Goal: Obtain resource: Obtain resource

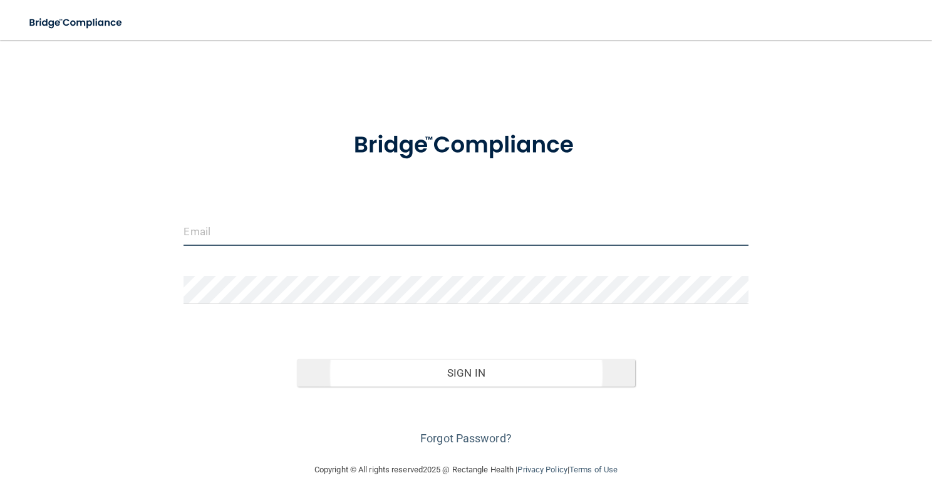
type input "[PERSON_NAME][EMAIL_ADDRESS][DOMAIN_NAME]"
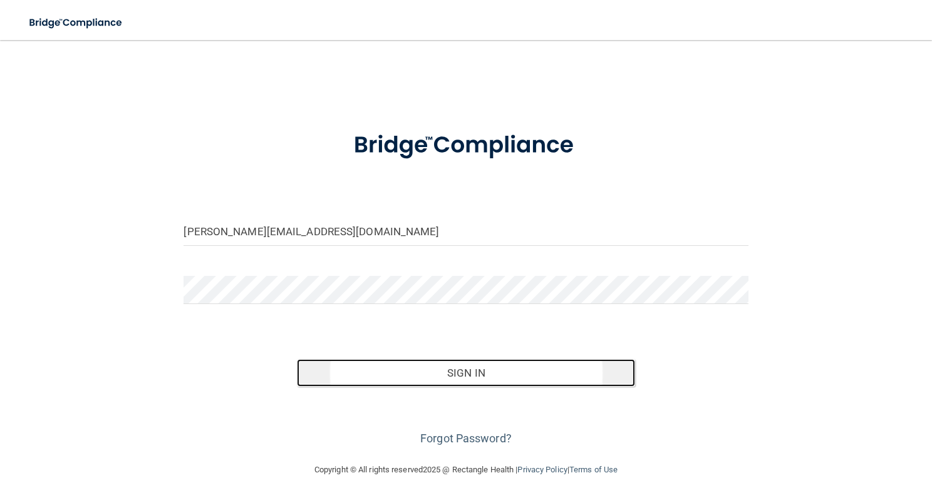
click at [440, 378] on button "Sign In" at bounding box center [466, 373] width 339 height 28
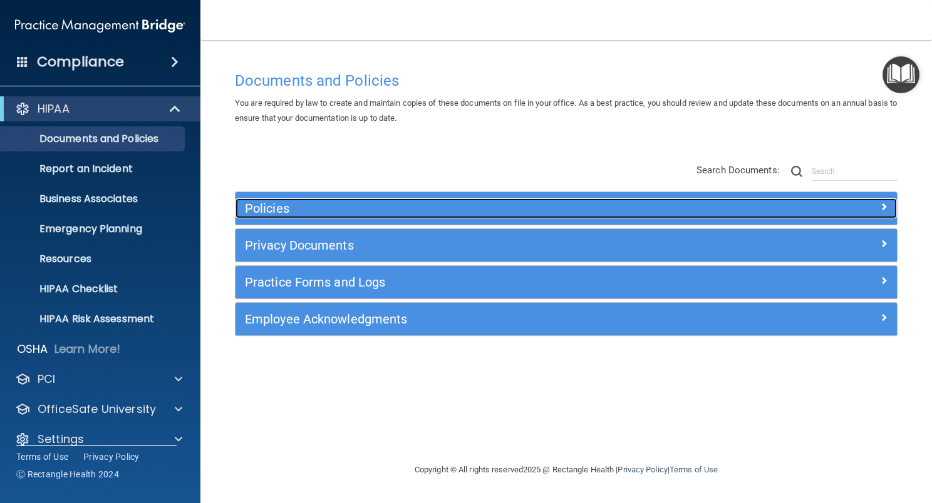
click at [885, 207] on span at bounding box center [884, 206] width 8 height 15
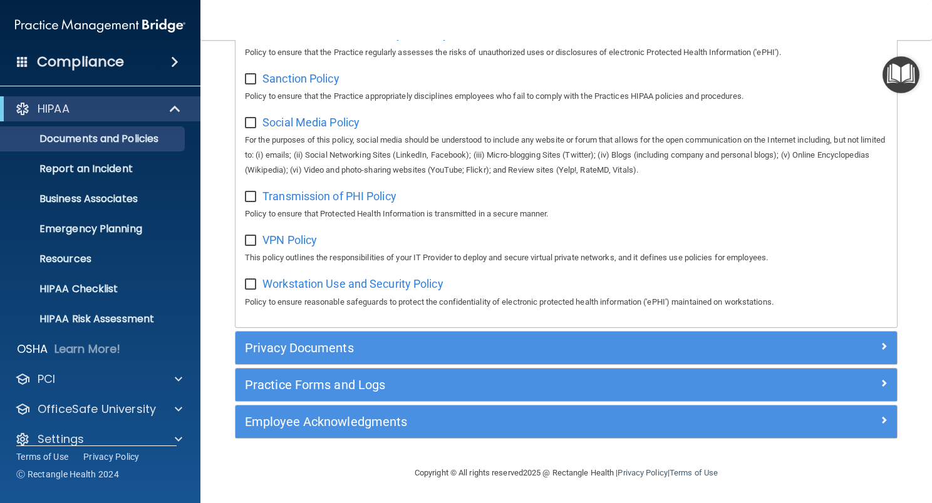
scroll to position [942, 0]
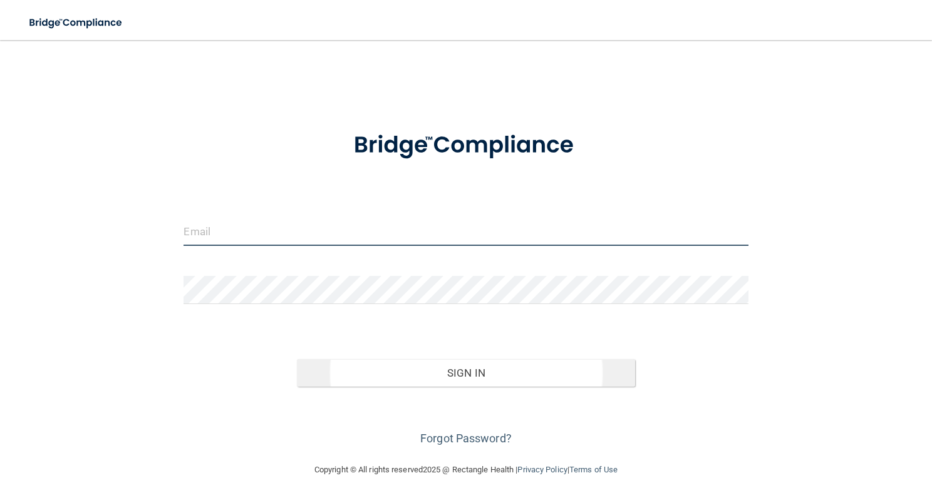
type input "[PERSON_NAME][EMAIL_ADDRESS][DOMAIN_NAME]"
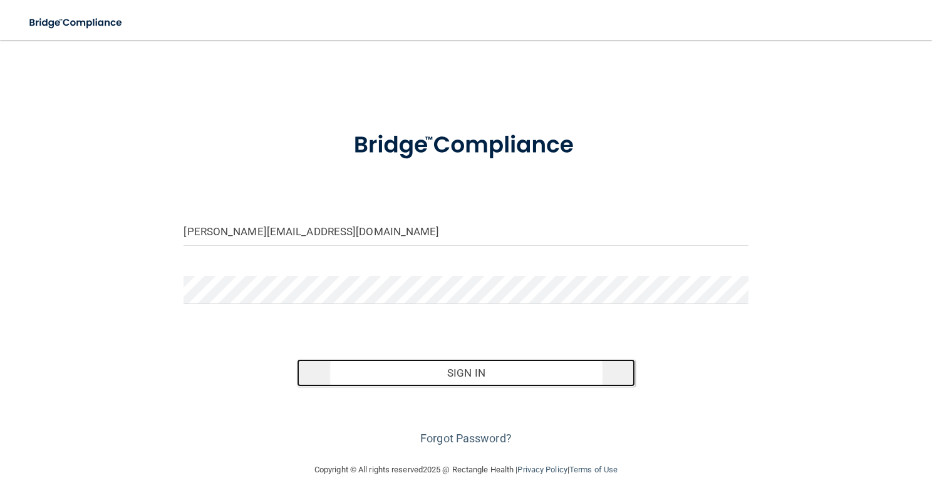
click at [490, 375] on button "Sign In" at bounding box center [466, 373] width 339 height 28
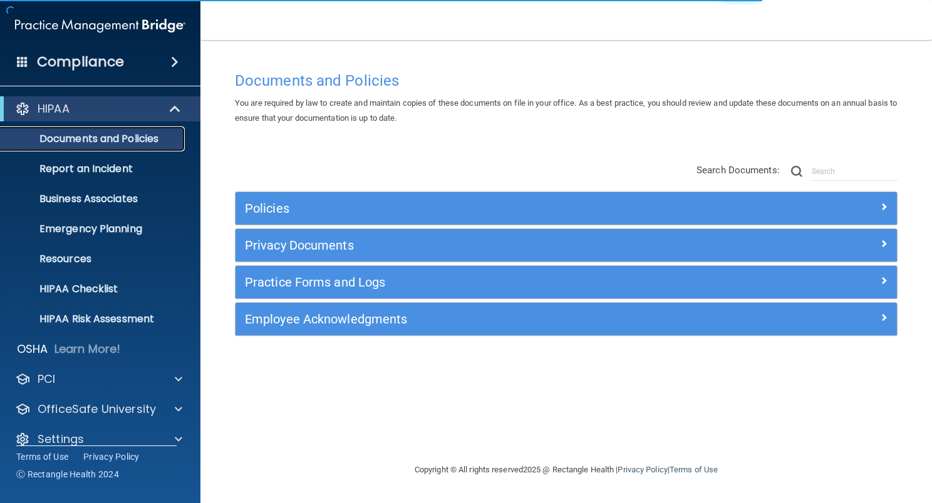
click at [147, 136] on p "Documents and Policies" at bounding box center [93, 139] width 171 height 13
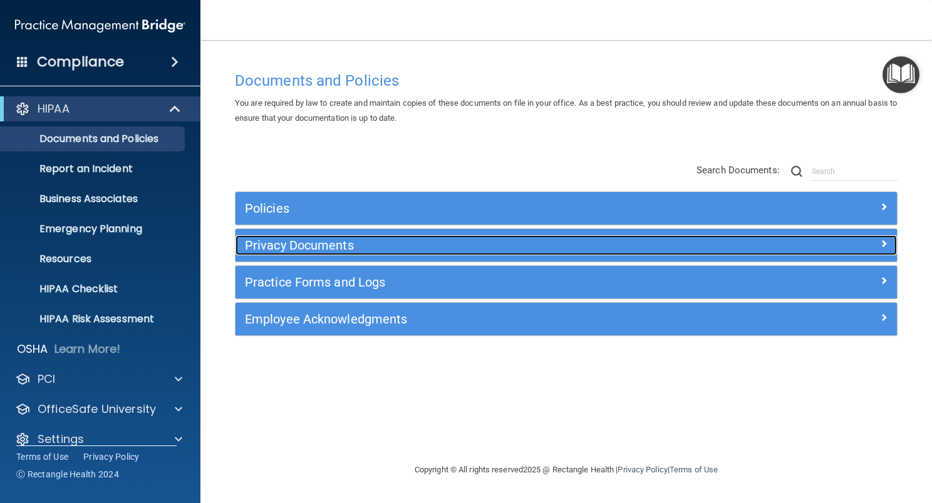
click at [885, 244] on span at bounding box center [884, 243] width 8 height 15
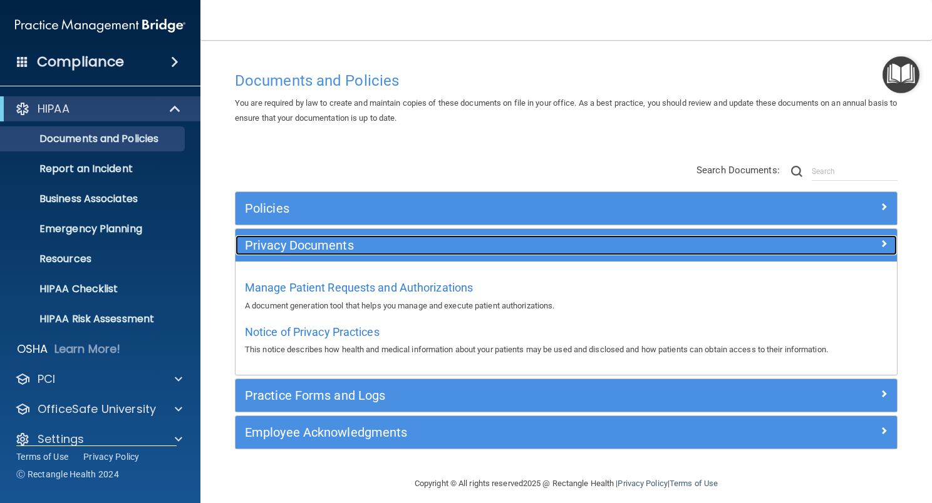
click at [343, 244] on h5 "Privacy Documents" at bounding box center [483, 246] width 477 height 14
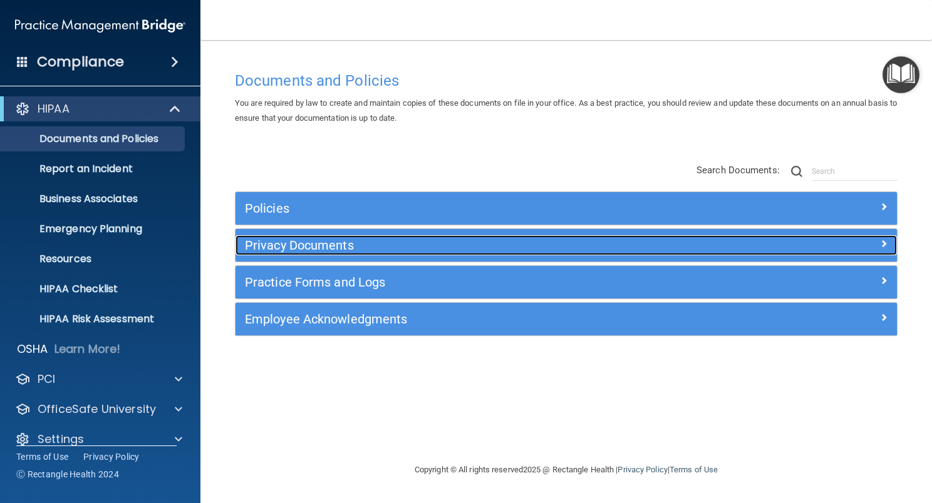
click at [343, 244] on h5 "Privacy Documents" at bounding box center [483, 246] width 477 height 14
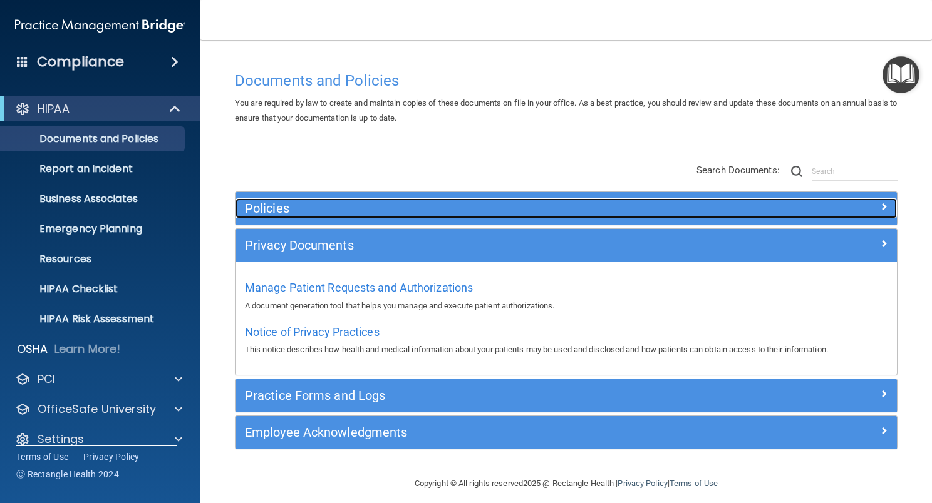
click at [880, 205] on span at bounding box center [884, 206] width 8 height 15
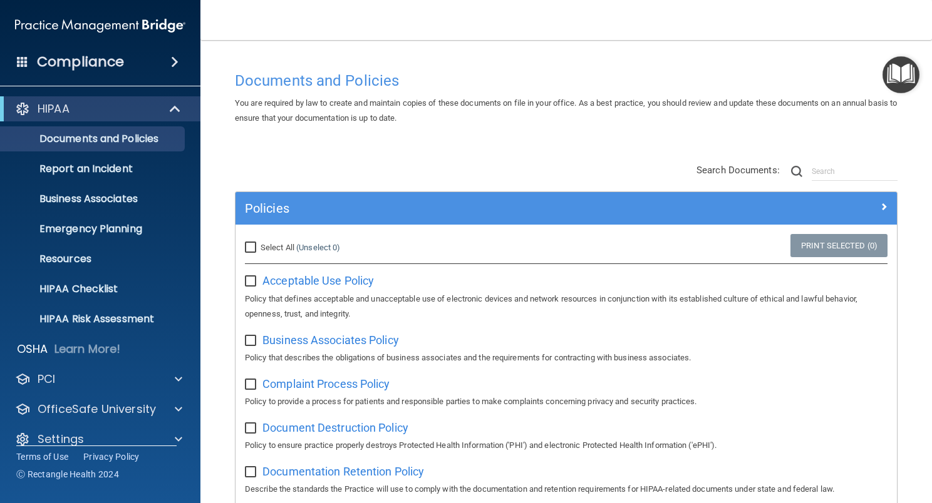
click at [250, 245] on input "Select All (Unselect 0) Unselect All" at bounding box center [252, 248] width 14 height 10
checkbox input "true"
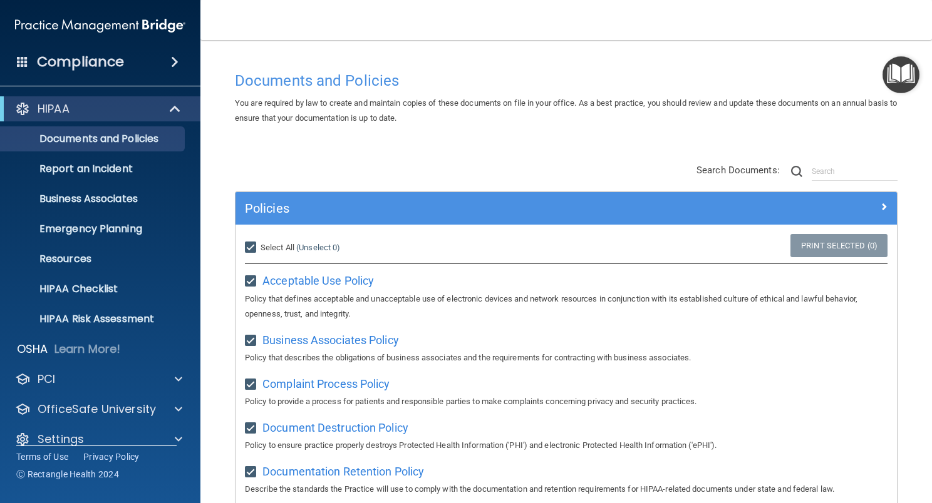
checkbox input "true"
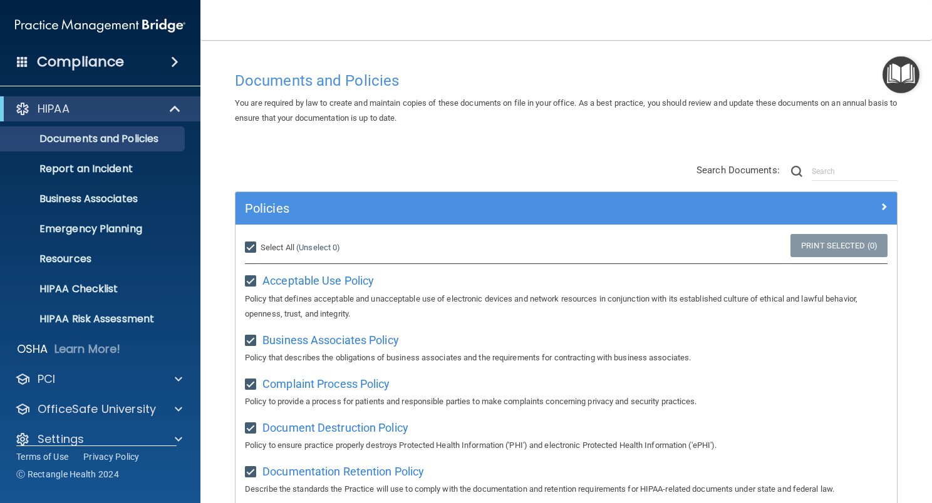
checkbox input "true"
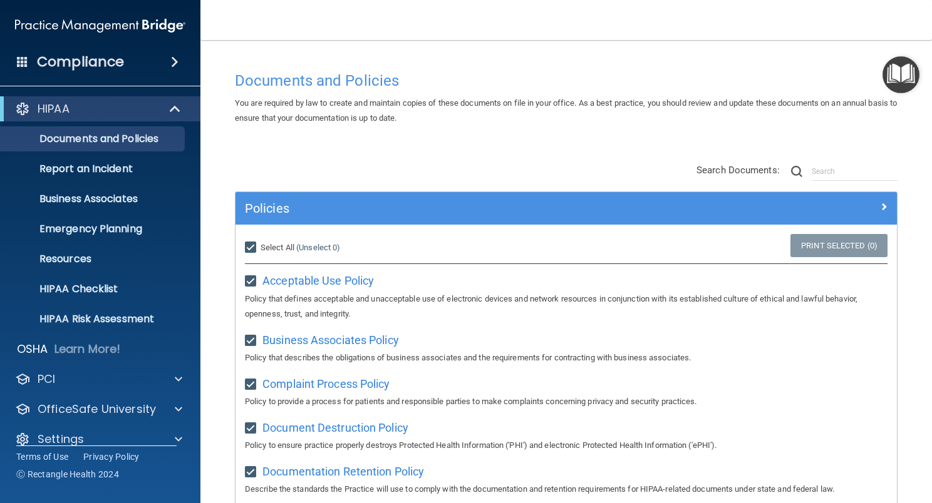
checkbox input "true"
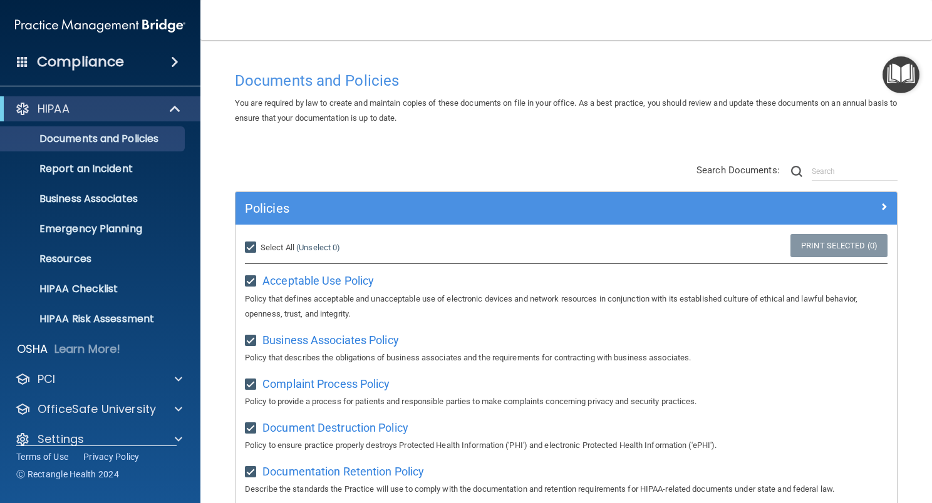
checkbox input "true"
click at [805, 245] on link "Print Selected (21)" at bounding box center [836, 245] width 101 height 23
